Goal: Information Seeking & Learning: Compare options

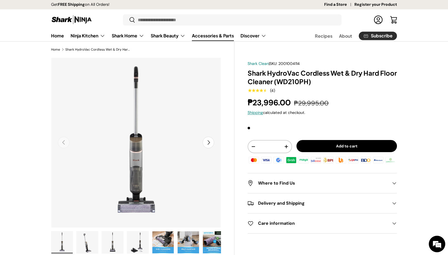
click at [206, 39] on link "Accessories & Parts" at bounding box center [213, 35] width 42 height 11
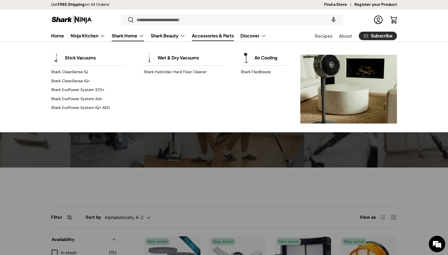
click at [125, 36] on link "Shark Home" at bounding box center [128, 35] width 32 height 11
click at [84, 107] on link "Shark EvoPower System IQ+ AED" at bounding box center [88, 107] width 75 height 9
click at [82, 108] on link "Shark EvoPower System IQ+ AED" at bounding box center [88, 107] width 75 height 9
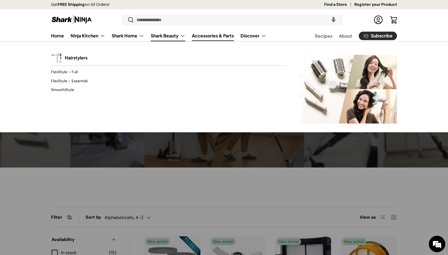
click at [160, 35] on link "Shark Beauty" at bounding box center [168, 35] width 35 height 11
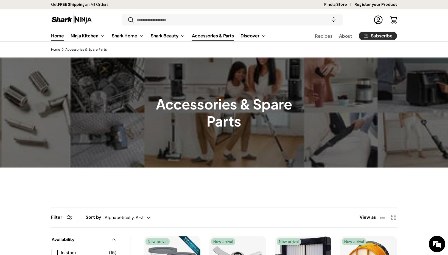
click at [55, 38] on link "Home" at bounding box center [57, 35] width 13 height 11
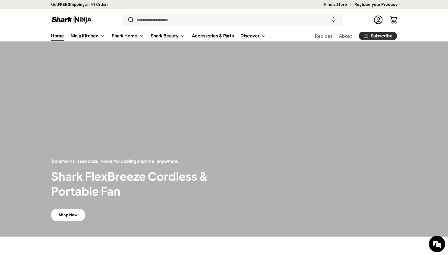
click at [111, 174] on h2 "Shark FlexBreeze Cordless & Portable Fan" at bounding box center [137, 184] width 173 height 30
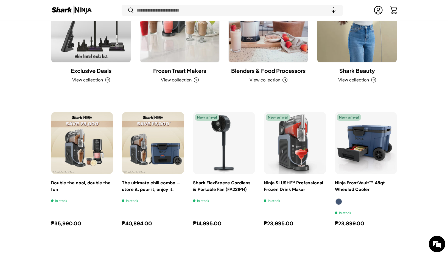
scroll to position [750, 0]
click at [208, 138] on link "Shark FlexBreeze Cordless & Portable Fan (FA221PH)" at bounding box center [224, 143] width 62 height 62
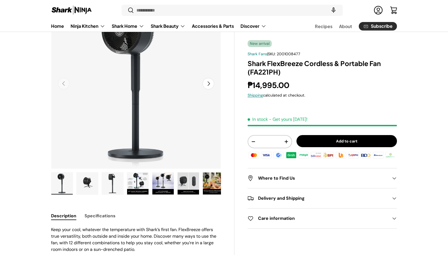
click at [133, 194] on button "Load image 4 in gallery view" at bounding box center [138, 183] width 22 height 23
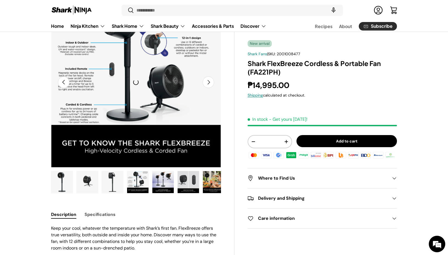
scroll to position [64, 0]
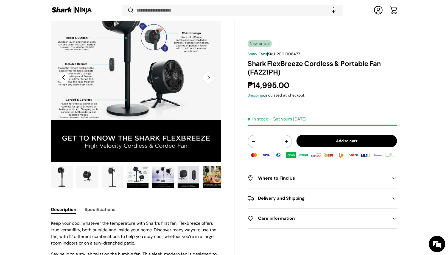
click at [165, 176] on img "Gallery Viewer" at bounding box center [162, 177] width 21 height 22
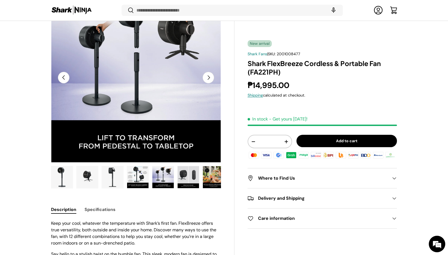
click at [183, 174] on img "Gallery Viewer" at bounding box center [188, 177] width 21 height 22
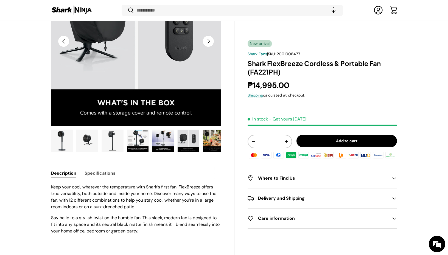
scroll to position [0, 0]
click at [207, 141] on img "Gallery Viewer" at bounding box center [213, 141] width 21 height 22
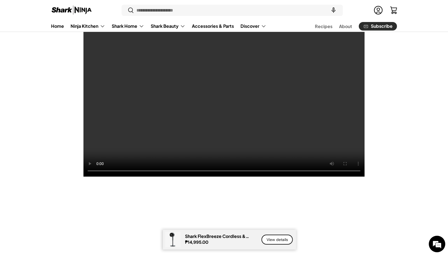
scroll to position [416, 0]
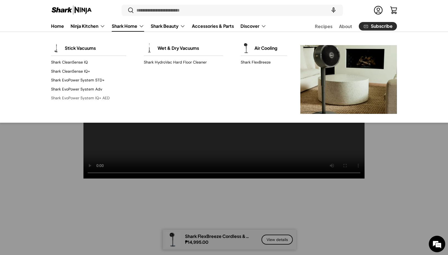
click at [82, 98] on link "Shark EvoPower System IQ+ AED" at bounding box center [88, 98] width 75 height 9
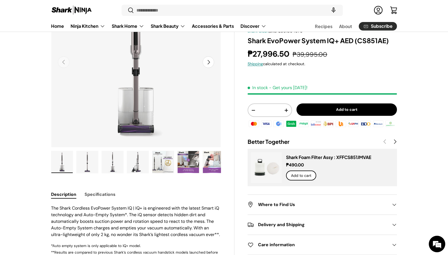
scroll to position [85, 0]
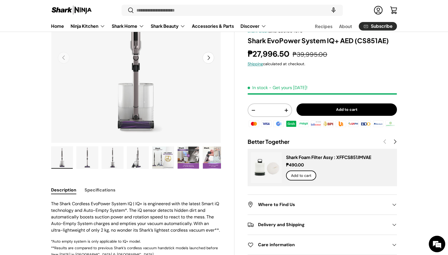
click at [67, 162] on img "Gallery Viewer" at bounding box center [61, 157] width 21 height 22
click at [208, 57] on button "Next" at bounding box center [209, 58] width 12 height 12
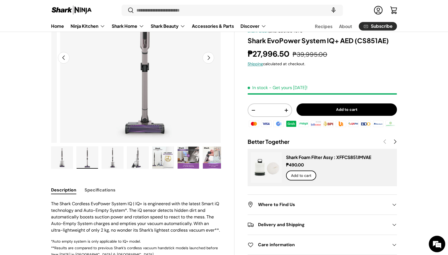
scroll to position [0, 173]
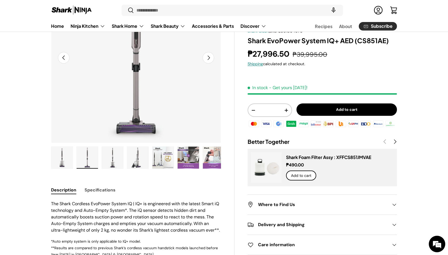
click at [208, 57] on button "Next" at bounding box center [209, 58] width 12 height 12
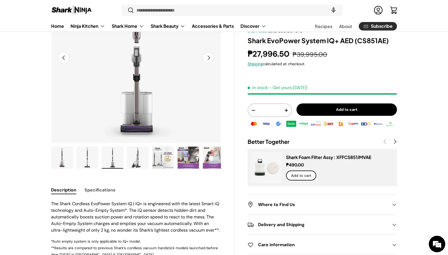
click at [208, 57] on button "Next" at bounding box center [209, 58] width 12 height 12
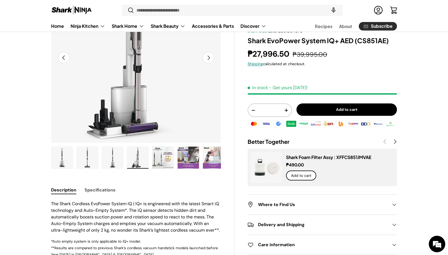
click at [208, 57] on button "Next" at bounding box center [209, 58] width 12 height 12
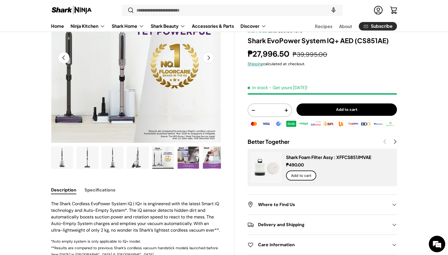
click at [208, 57] on button "Next" at bounding box center [209, 58] width 12 height 12
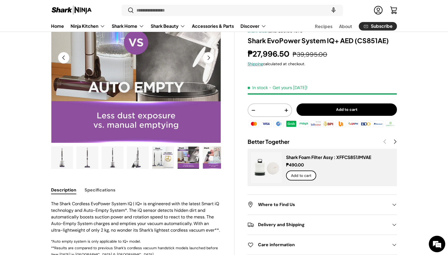
scroll to position [0, 0]
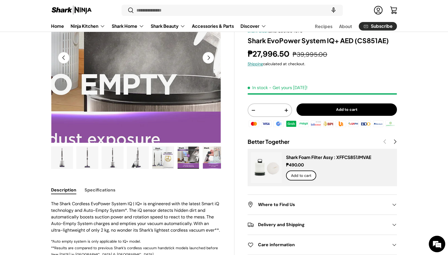
drag, startPoint x: 208, startPoint y: 57, endPoint x: 190, endPoint y: 88, distance: 35.3
click at [190, 88] on div "Previous Next Loading..." at bounding box center [136, 58] width 170 height 170
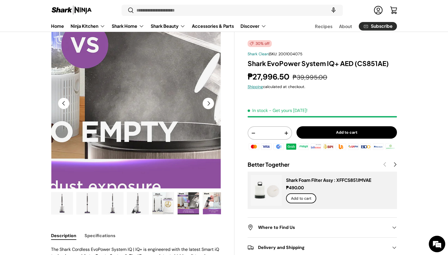
scroll to position [27, 0]
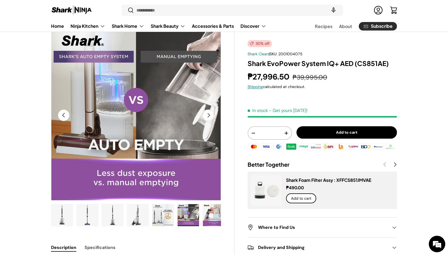
click at [211, 118] on button "Next" at bounding box center [209, 115] width 12 height 12
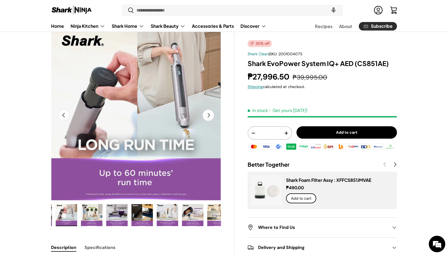
scroll to position [0, 152]
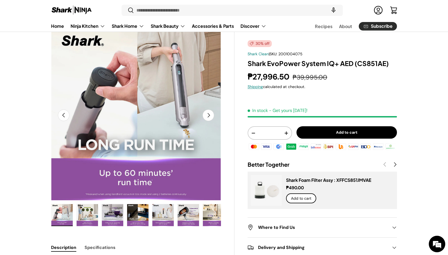
click at [211, 118] on button "Next" at bounding box center [209, 115] width 12 height 12
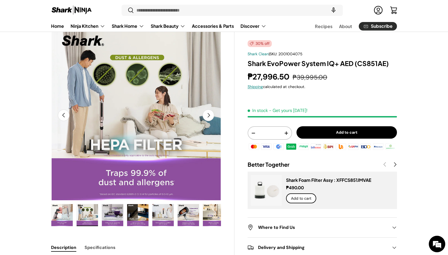
scroll to position [0, 1209]
click at [211, 118] on button "Next" at bounding box center [209, 115] width 12 height 12
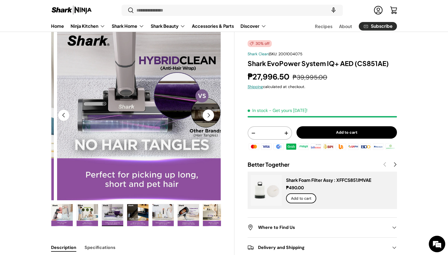
scroll to position [0, 1382]
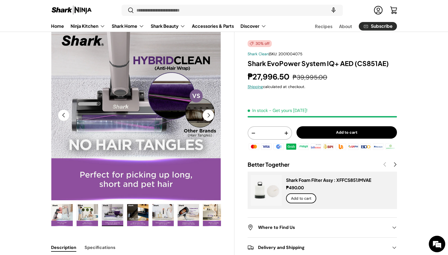
click at [211, 118] on button "Next" at bounding box center [209, 115] width 12 height 12
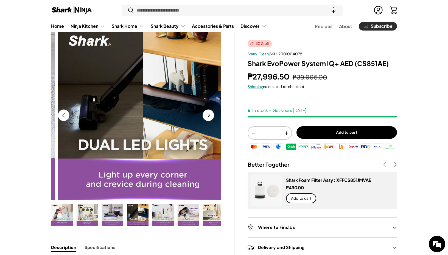
scroll to position [0, 1554]
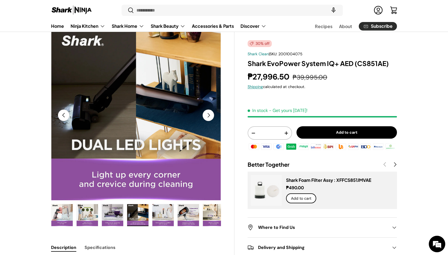
click at [211, 118] on button "Next" at bounding box center [209, 115] width 12 height 12
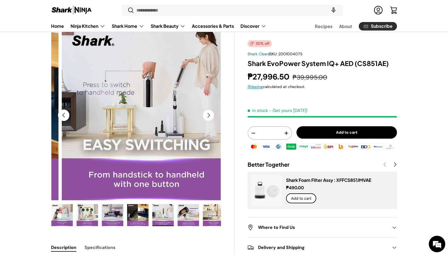
scroll to position [0, 1727]
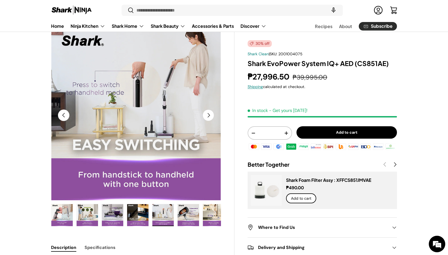
click at [211, 118] on button "Next" at bounding box center [209, 115] width 12 height 12
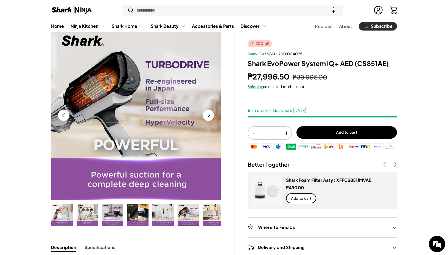
click at [211, 118] on button "Next" at bounding box center [209, 115] width 12 height 12
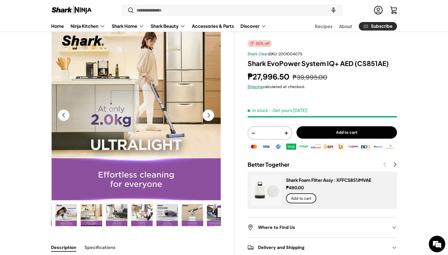
scroll to position [0, 282]
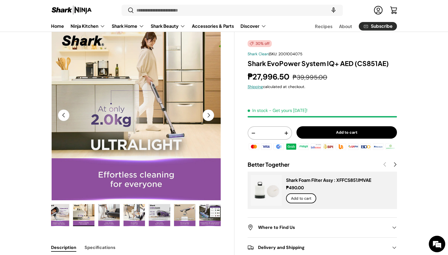
click at [211, 118] on button "Next" at bounding box center [209, 115] width 12 height 12
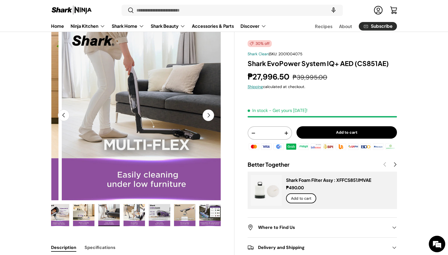
scroll to position [0, 2245]
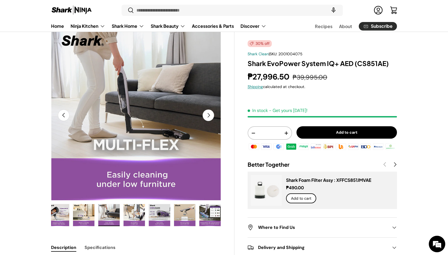
click at [211, 118] on button "Next" at bounding box center [209, 115] width 12 height 12
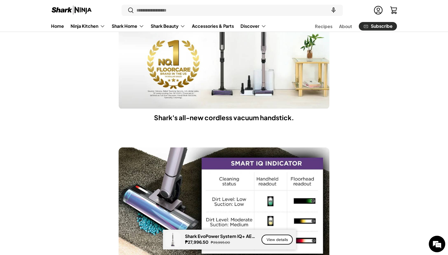
scroll to position [643, 0]
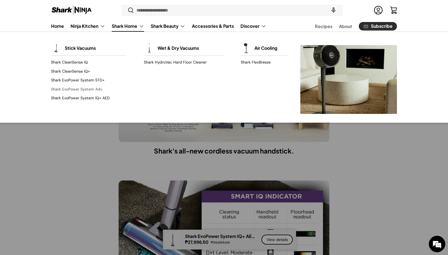
click at [87, 90] on link "Shark EvoPower System Adv" at bounding box center [88, 89] width 75 height 9
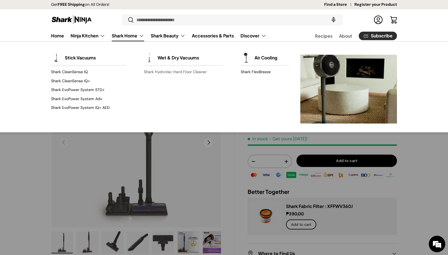
click at [148, 69] on link "Shark HydroVac Hard Floor Cleaner" at bounding box center [183, 72] width 79 height 9
